Goal: Task Accomplishment & Management: Use online tool/utility

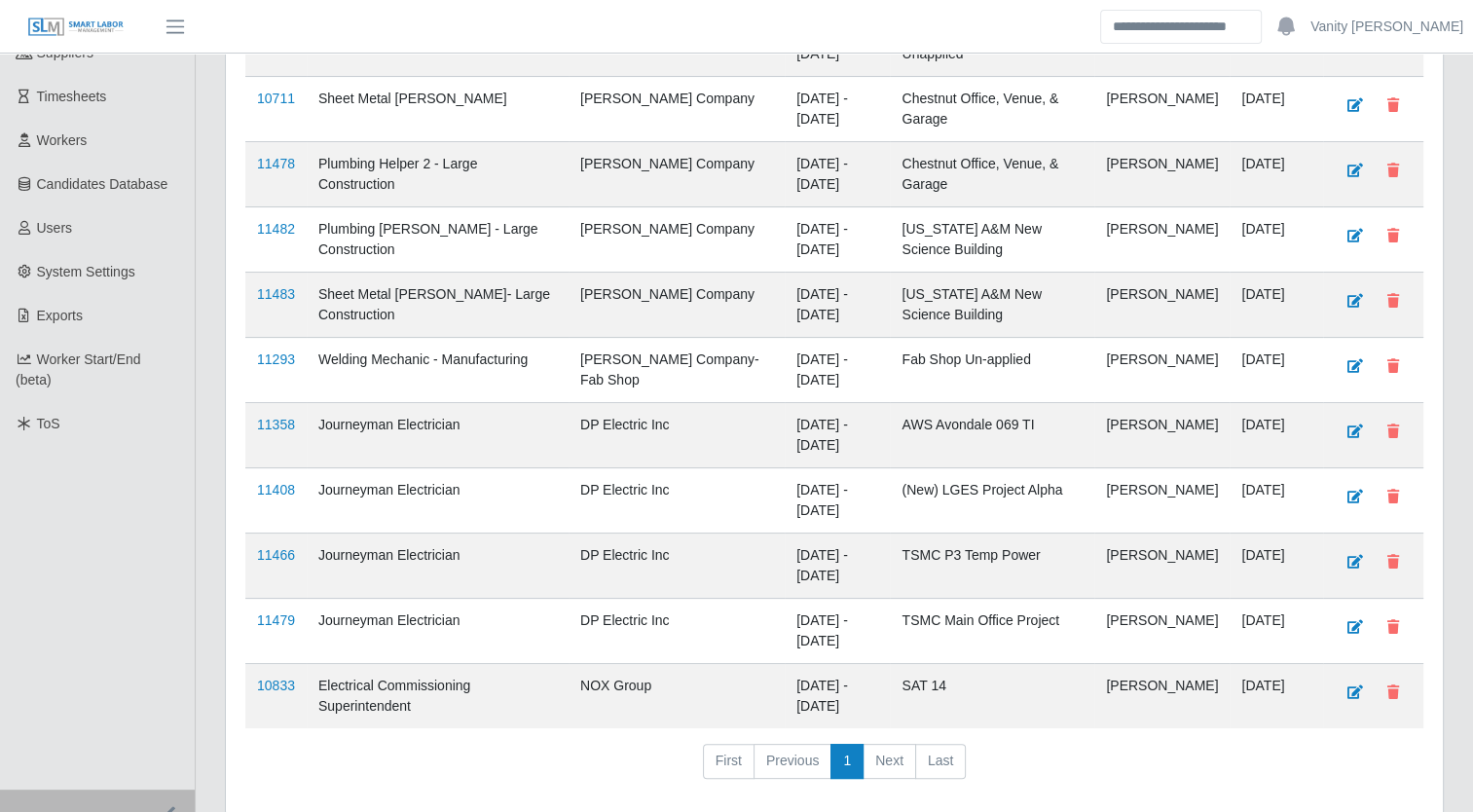
scroll to position [292, 0]
click at [275, 421] on link "11358" at bounding box center [275, 424] width 38 height 16
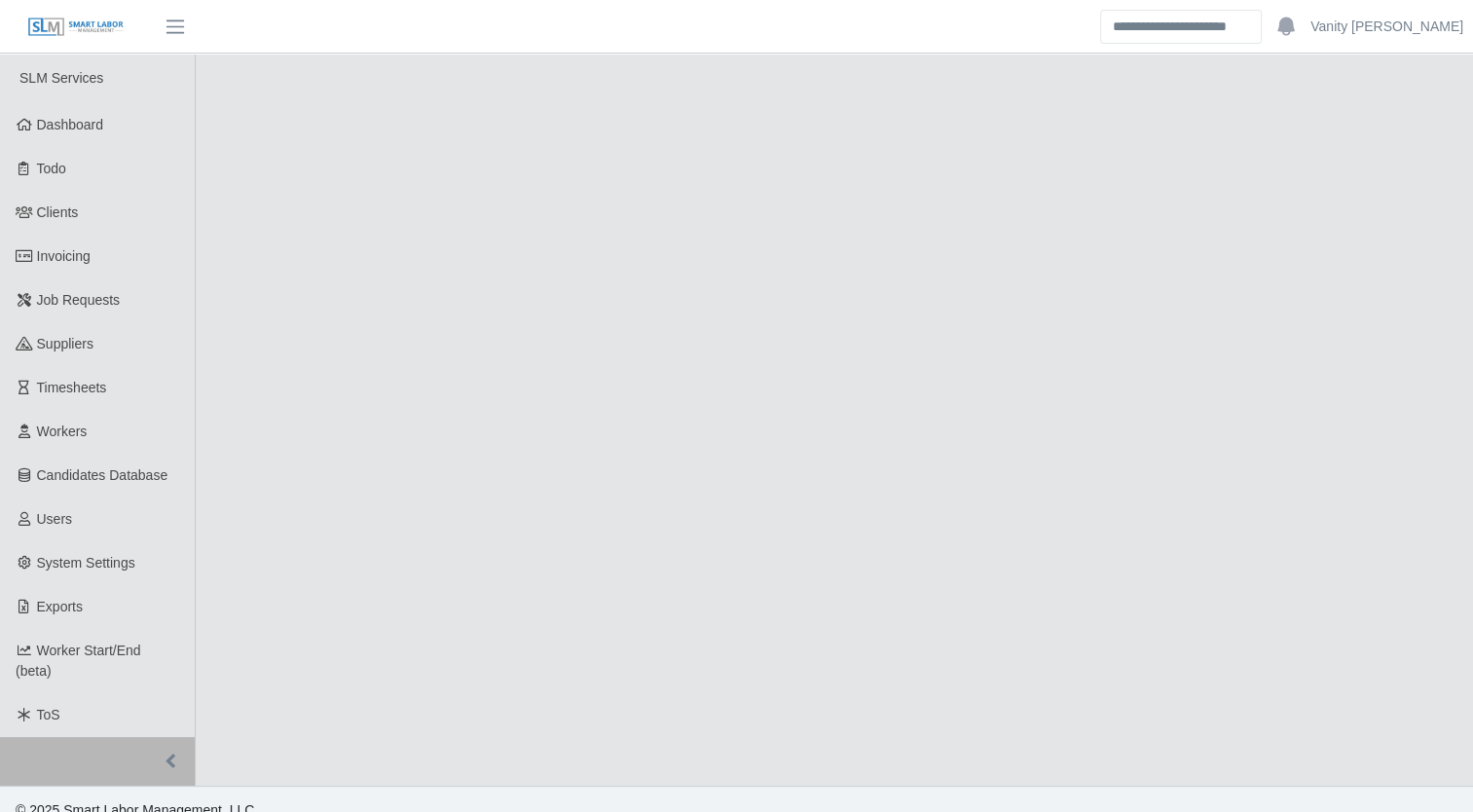
select select "****"
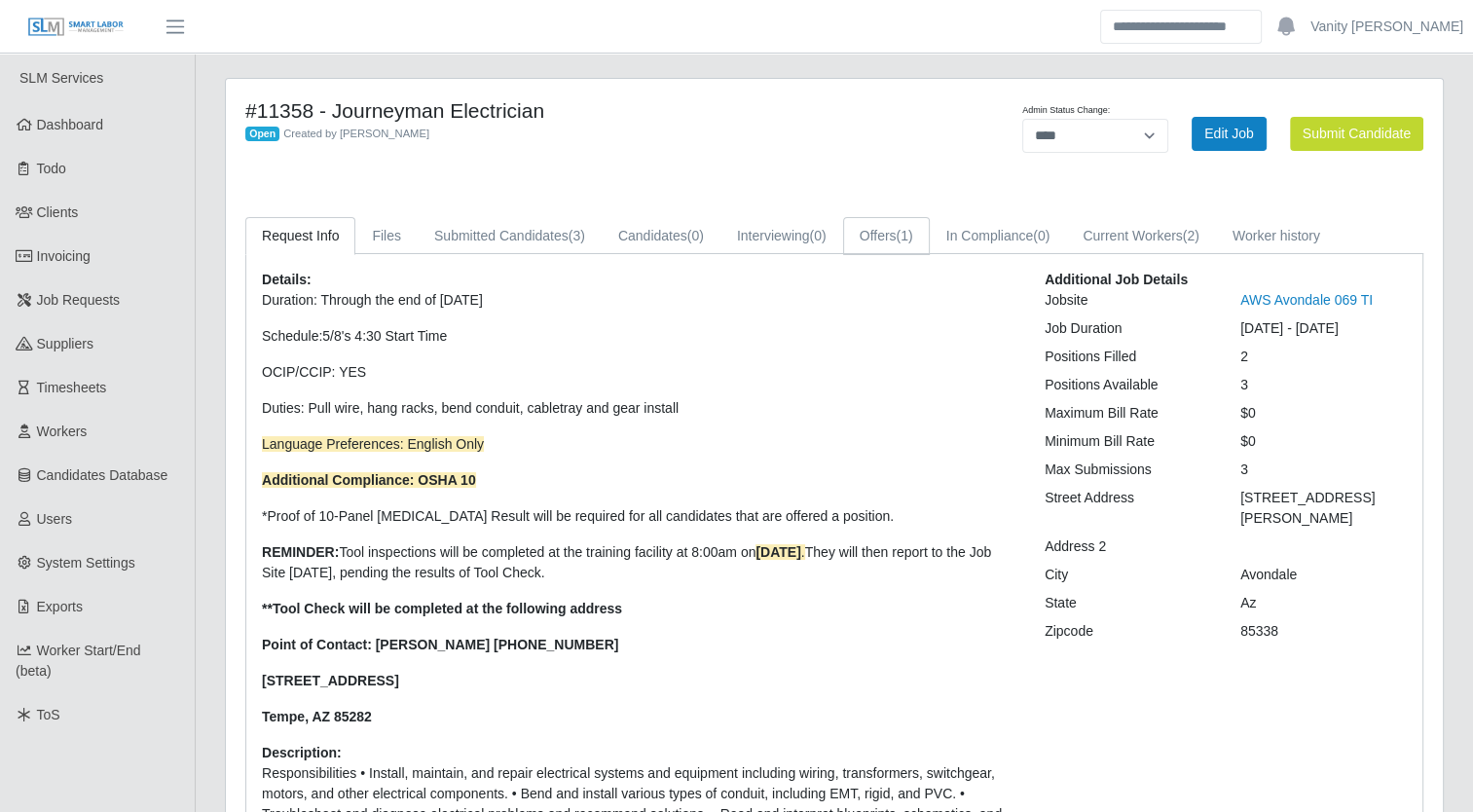
click at [892, 230] on link "Offers (1)" at bounding box center [886, 235] width 87 height 38
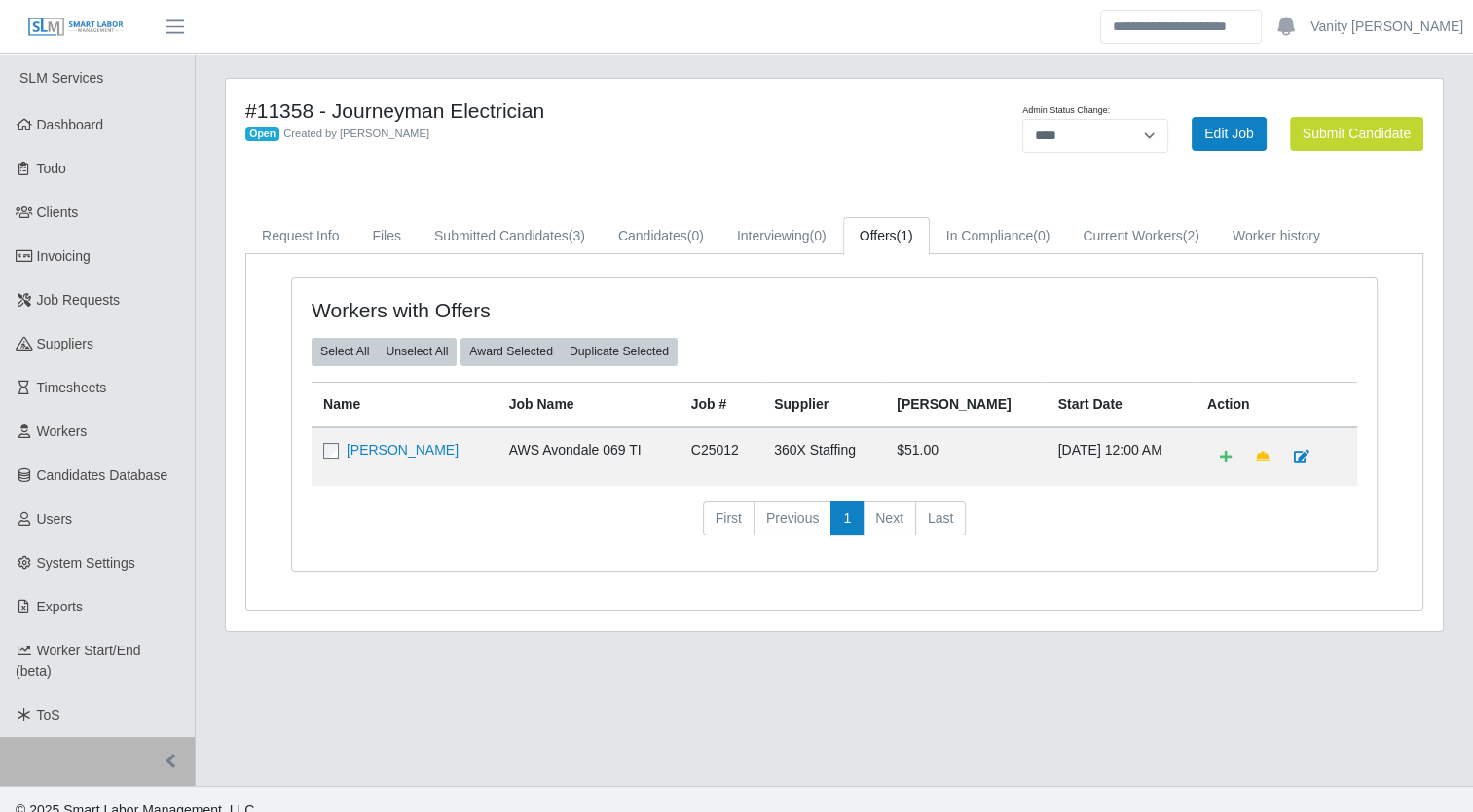
click at [371, 444] on link "[PERSON_NAME]" at bounding box center [402, 450] width 112 height 16
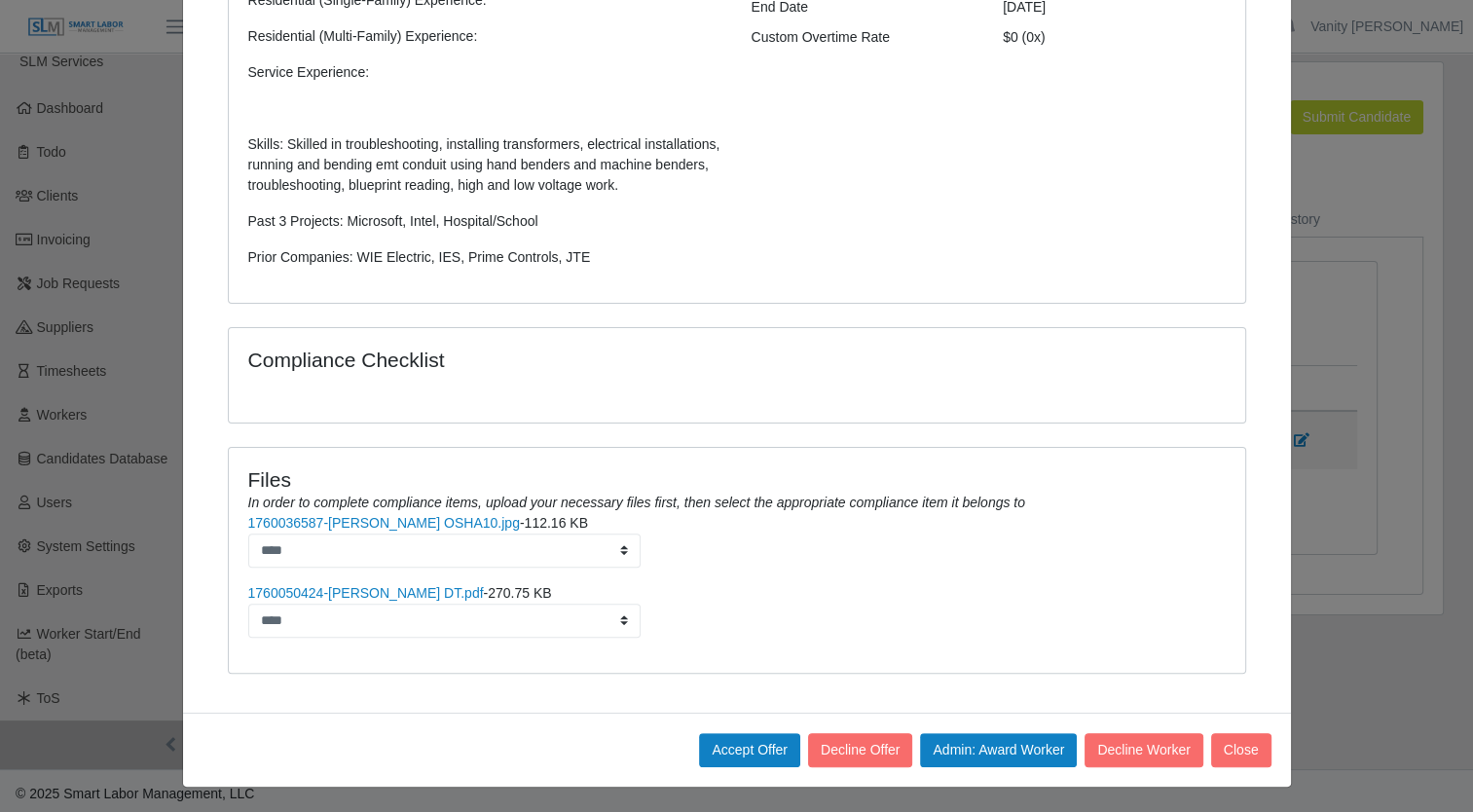
scroll to position [21, 0]
click at [999, 747] on button "Admin: Award Worker" at bounding box center [999, 750] width 157 height 34
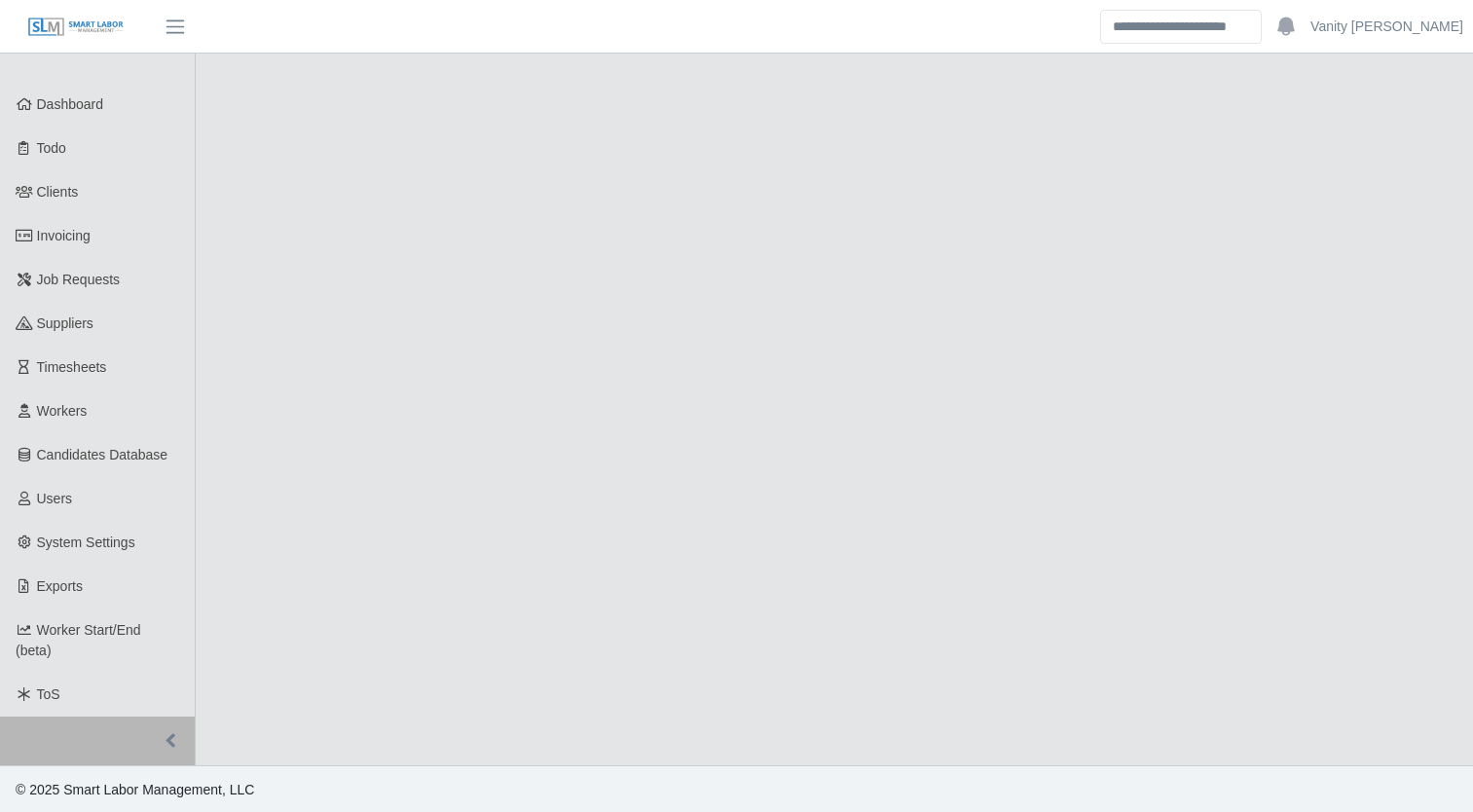
scroll to position [21, 0]
select select "****"
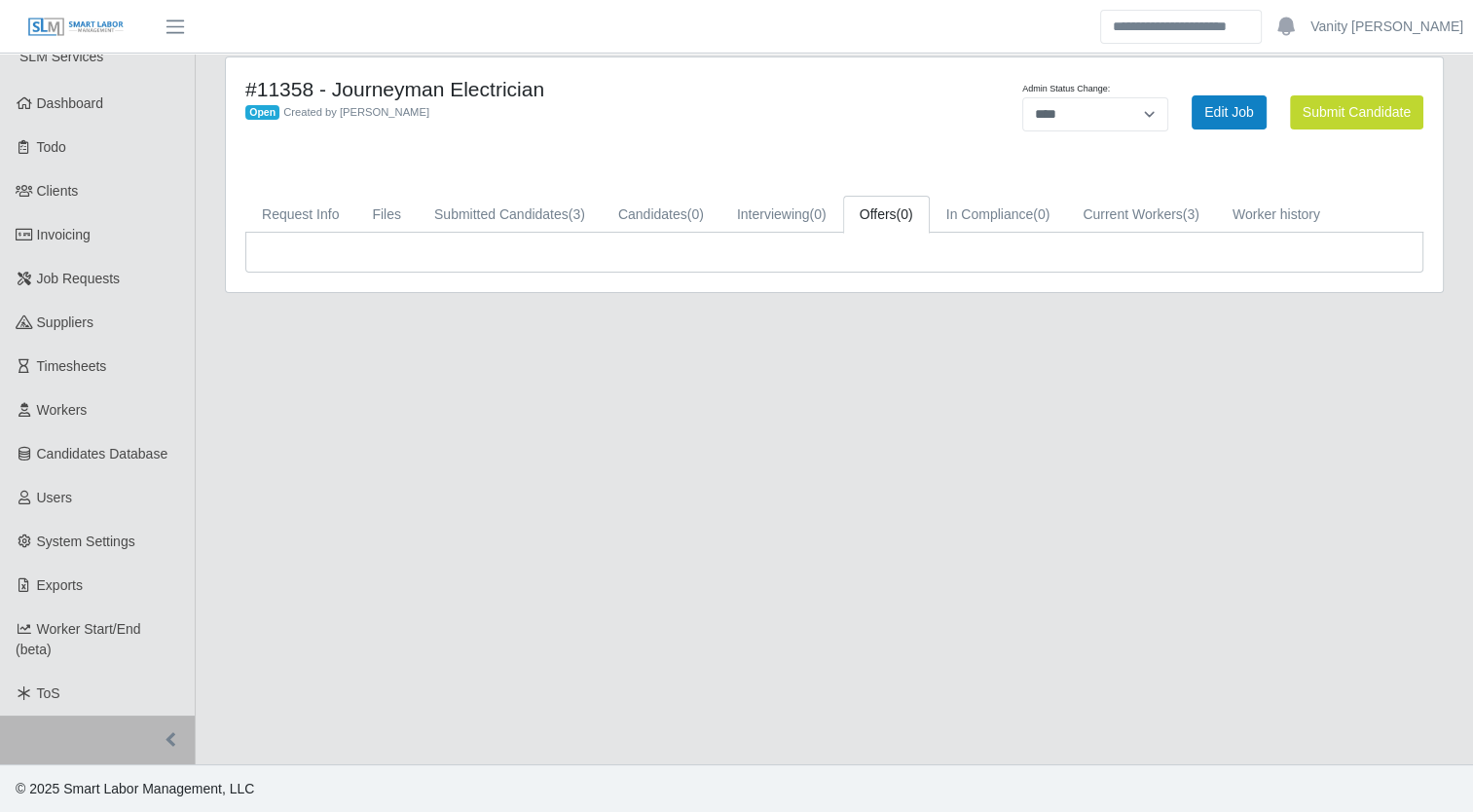
scroll to position [0, 0]
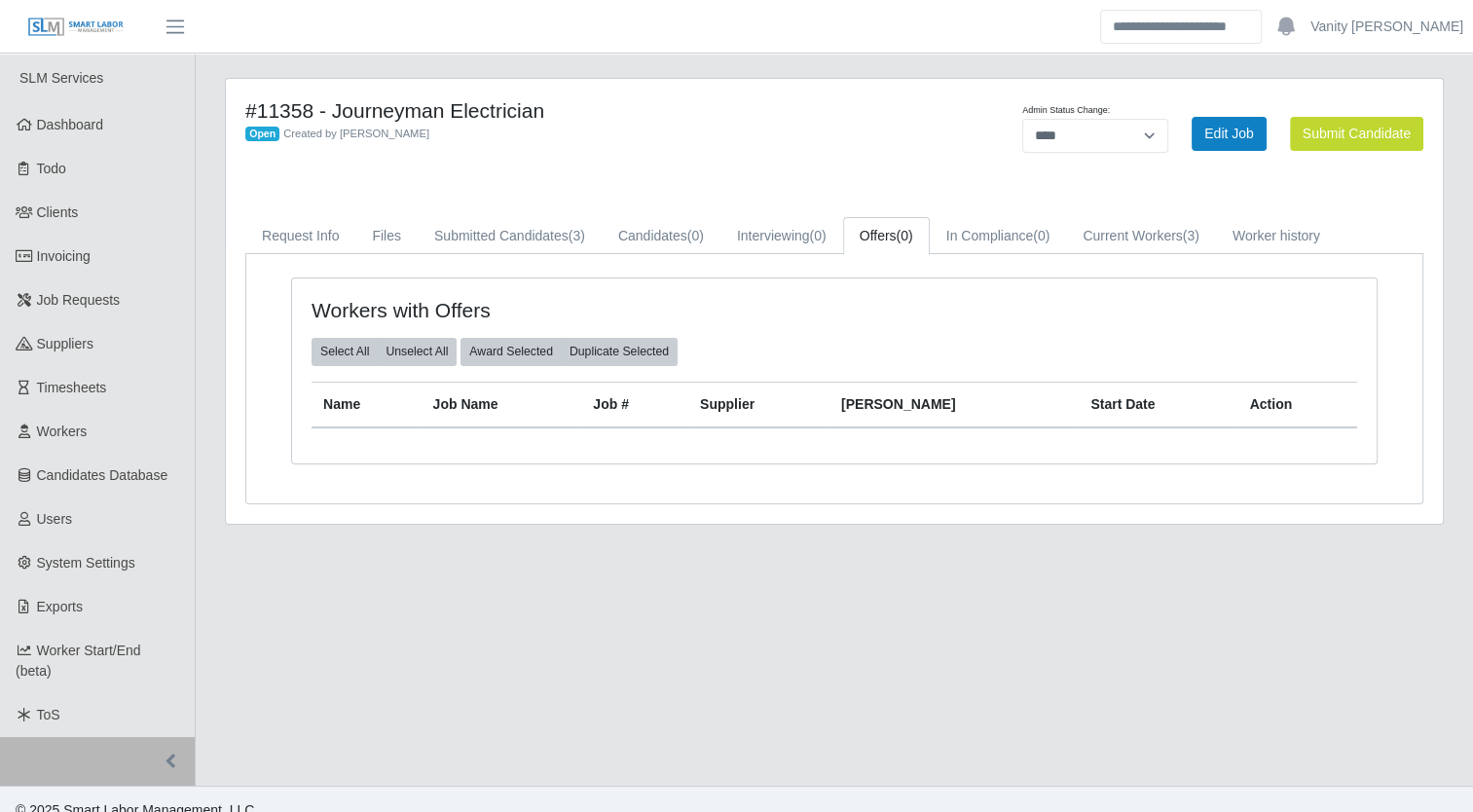
click at [42, 303] on span "Job Requests" at bounding box center [79, 300] width 84 height 16
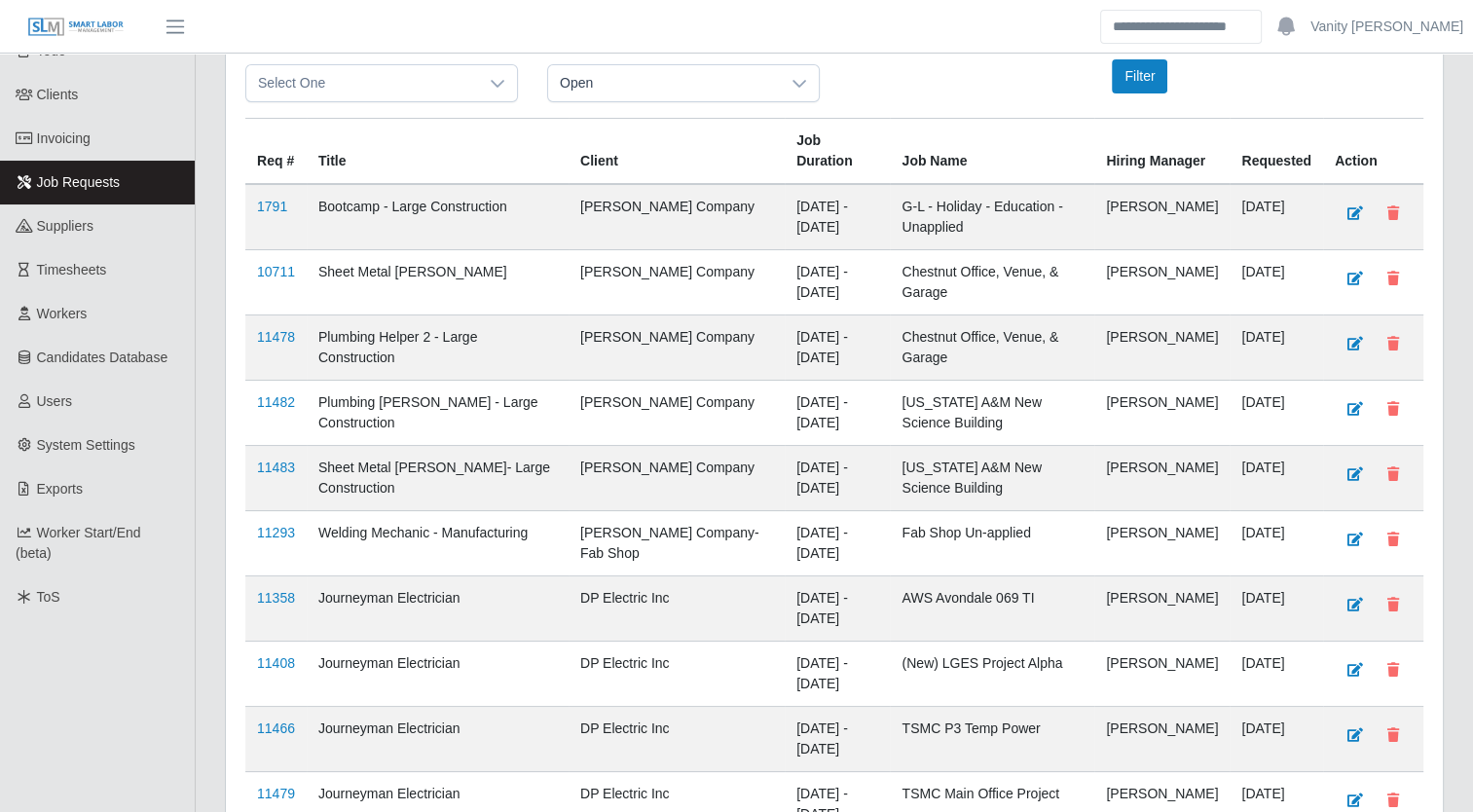
scroll to position [292, 0]
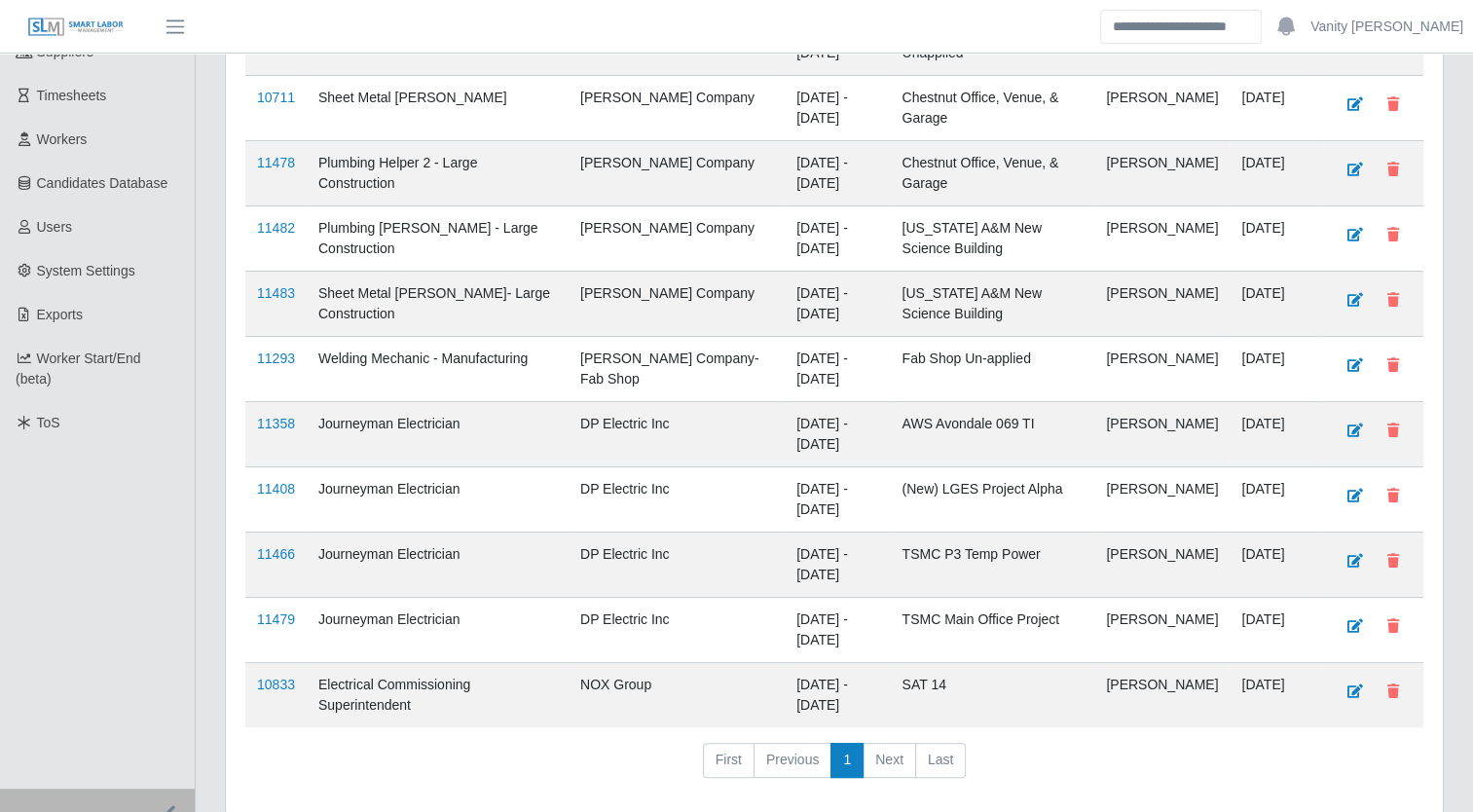
click at [277, 547] on link "11466" at bounding box center [275, 554] width 38 height 16
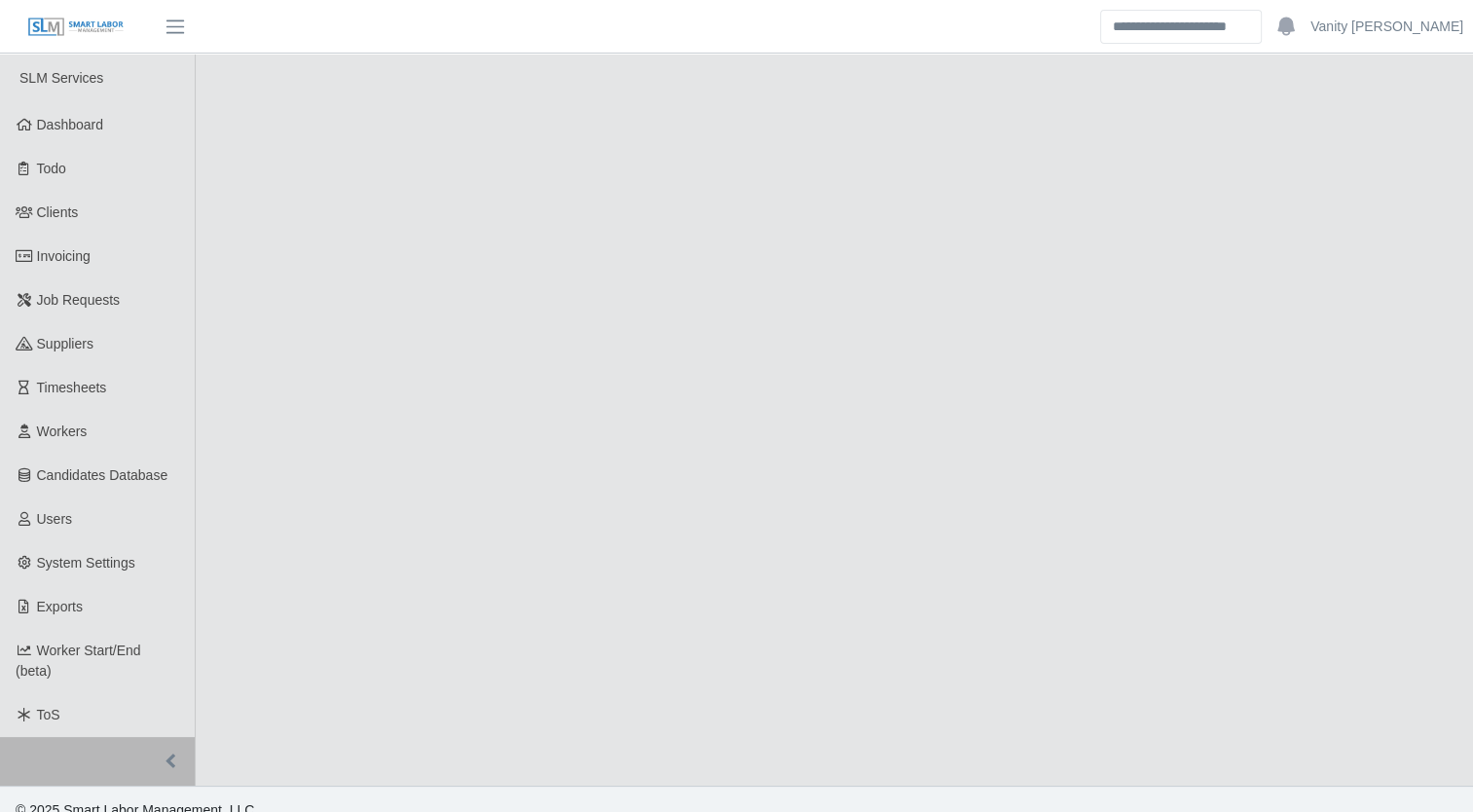
select select "****"
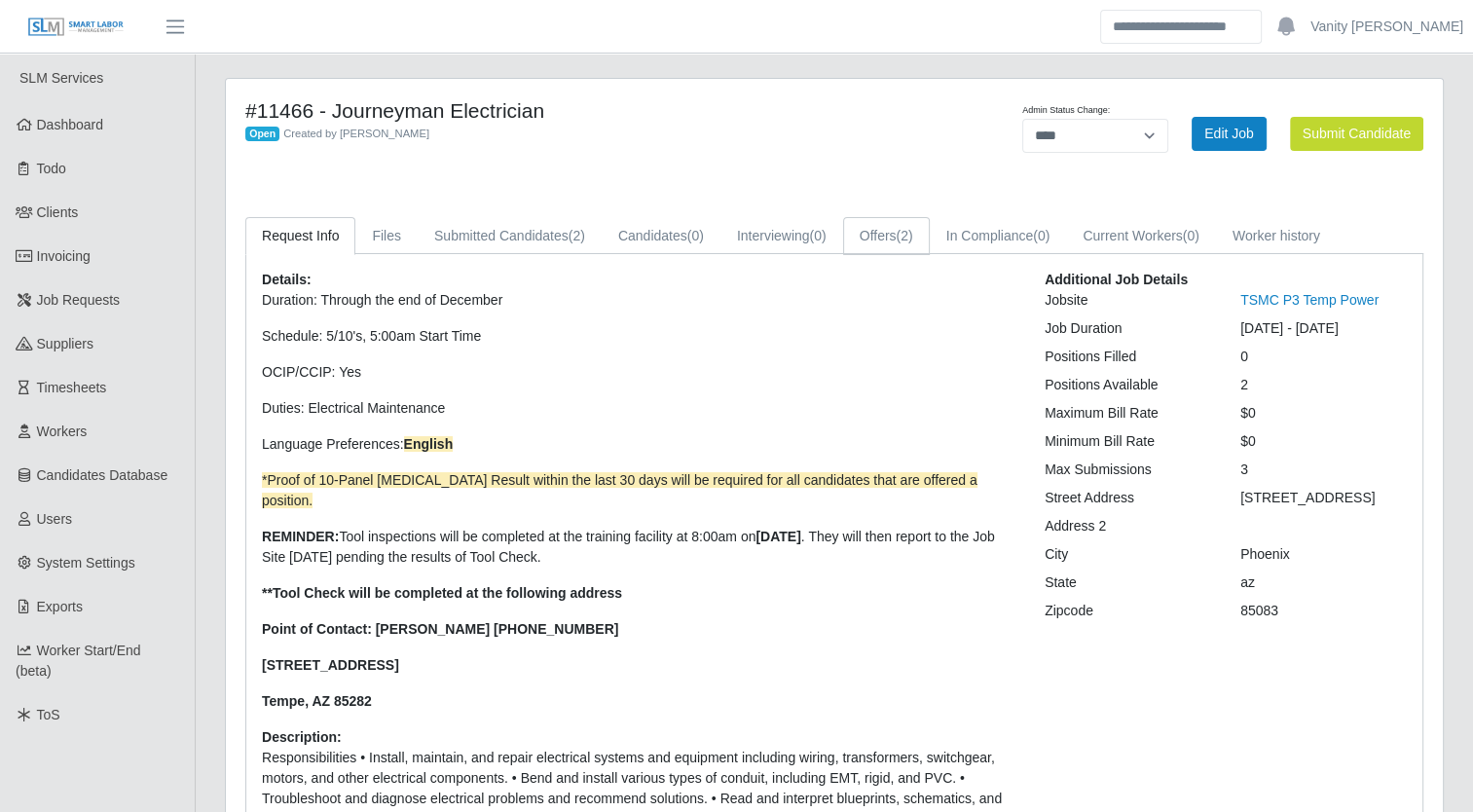
click at [884, 236] on link "Offers (2)" at bounding box center [886, 235] width 87 height 38
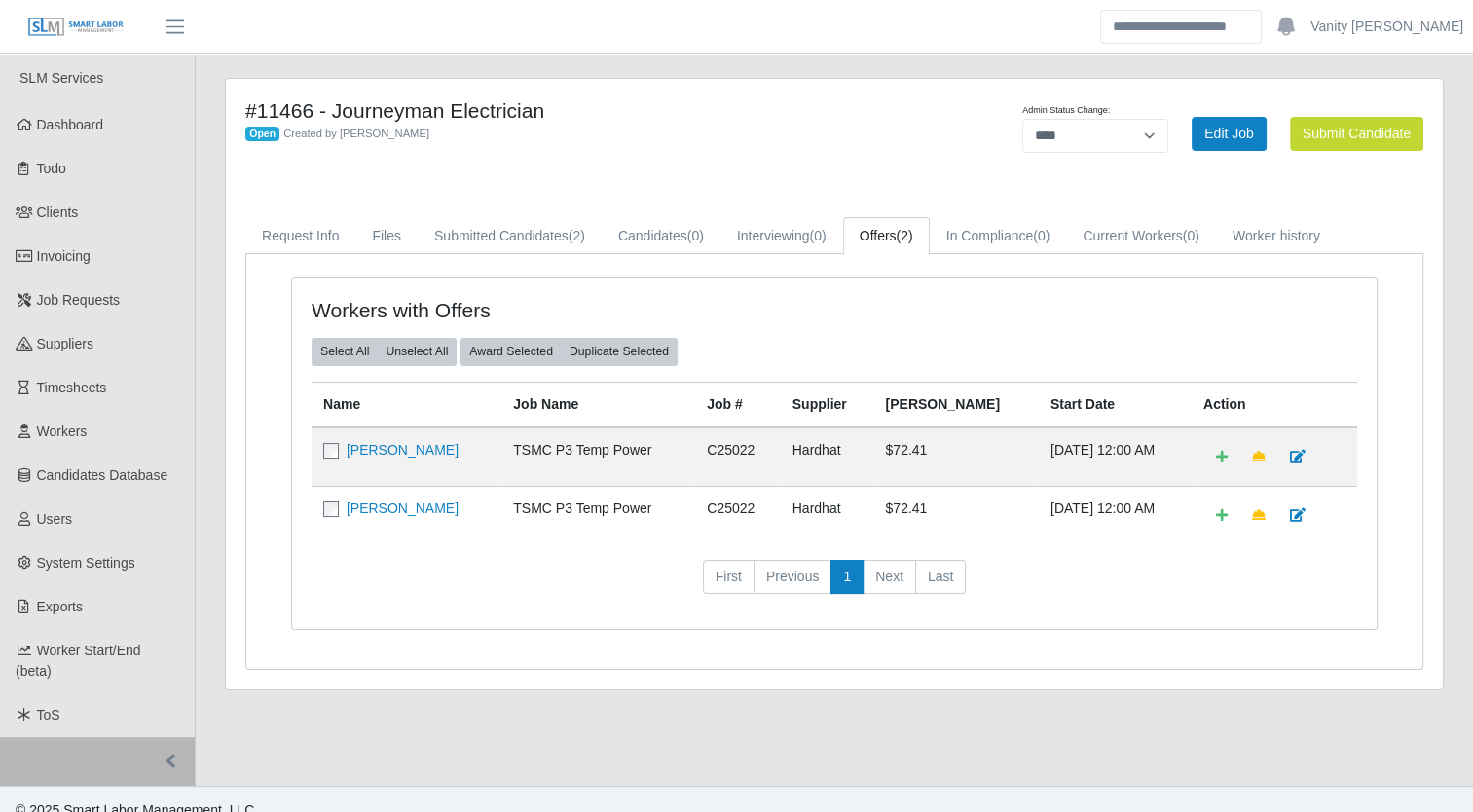
click at [377, 442] on link "[PERSON_NAME]" at bounding box center [402, 450] width 112 height 16
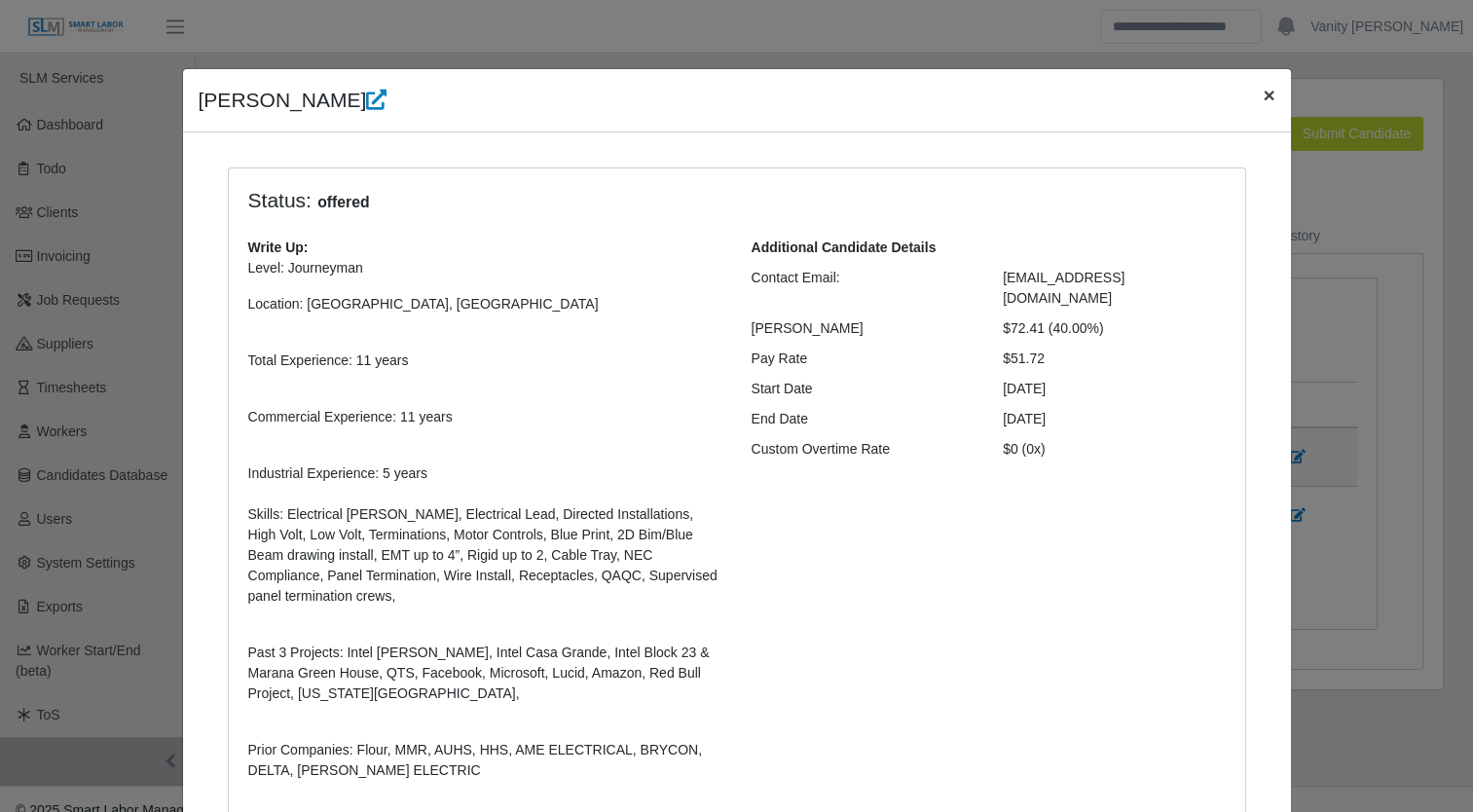
click at [1263, 91] on span "×" at bounding box center [1269, 95] width 12 height 22
